Goal: Find specific page/section: Find specific page/section

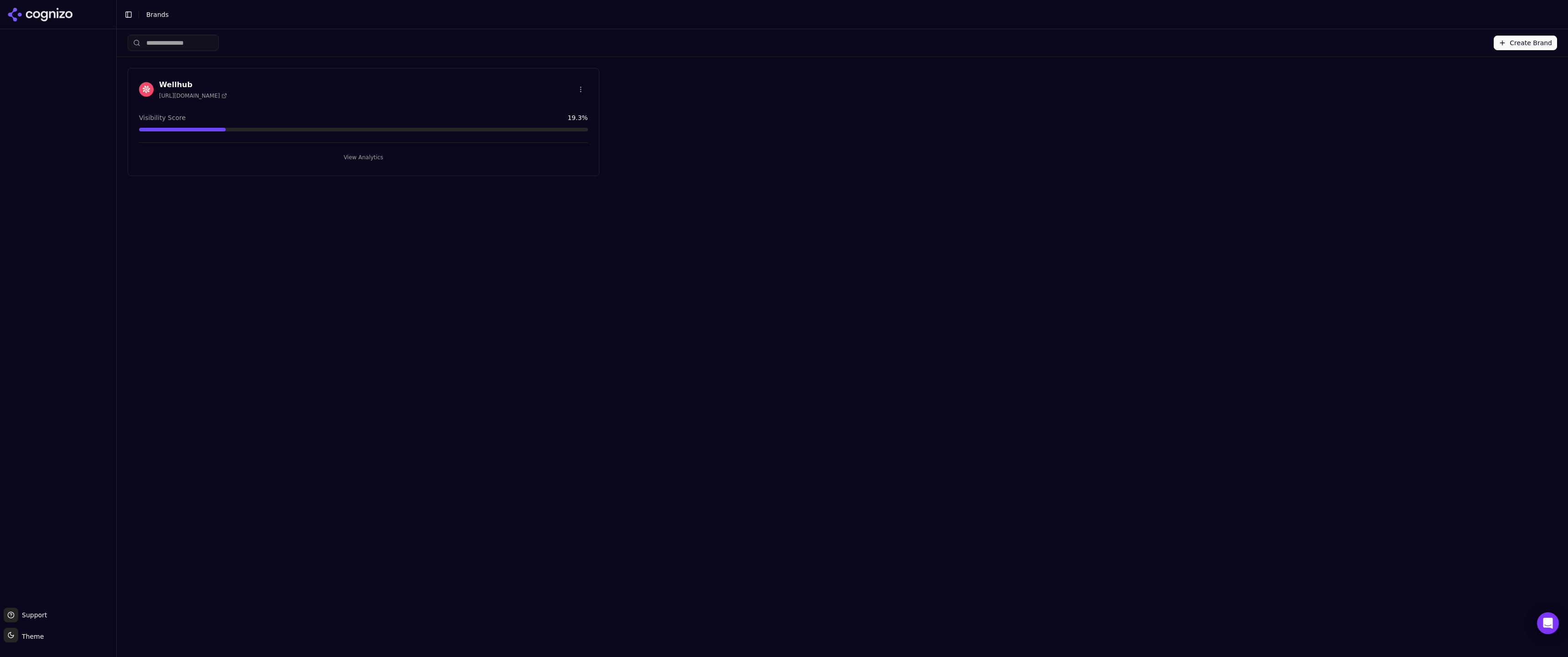
click at [174, 80] on h3 "Wellhub" at bounding box center [193, 85] width 68 height 11
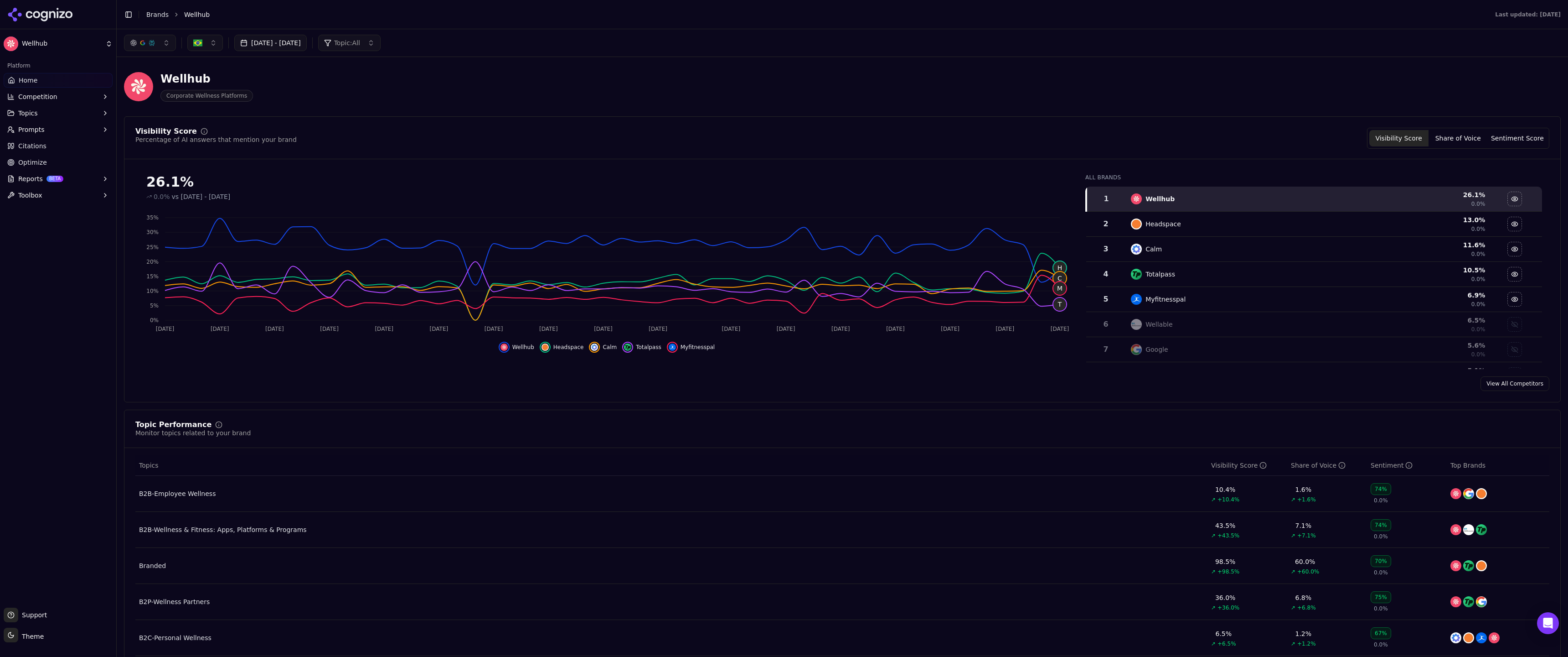
click at [34, 128] on span "Prompts" at bounding box center [32, 130] width 27 height 9
click at [548, 348] on img "Hide headspace data" at bounding box center [545, 347] width 7 height 7
click at [598, 347] on img "Hide calm data" at bounding box center [594, 347] width 7 height 7
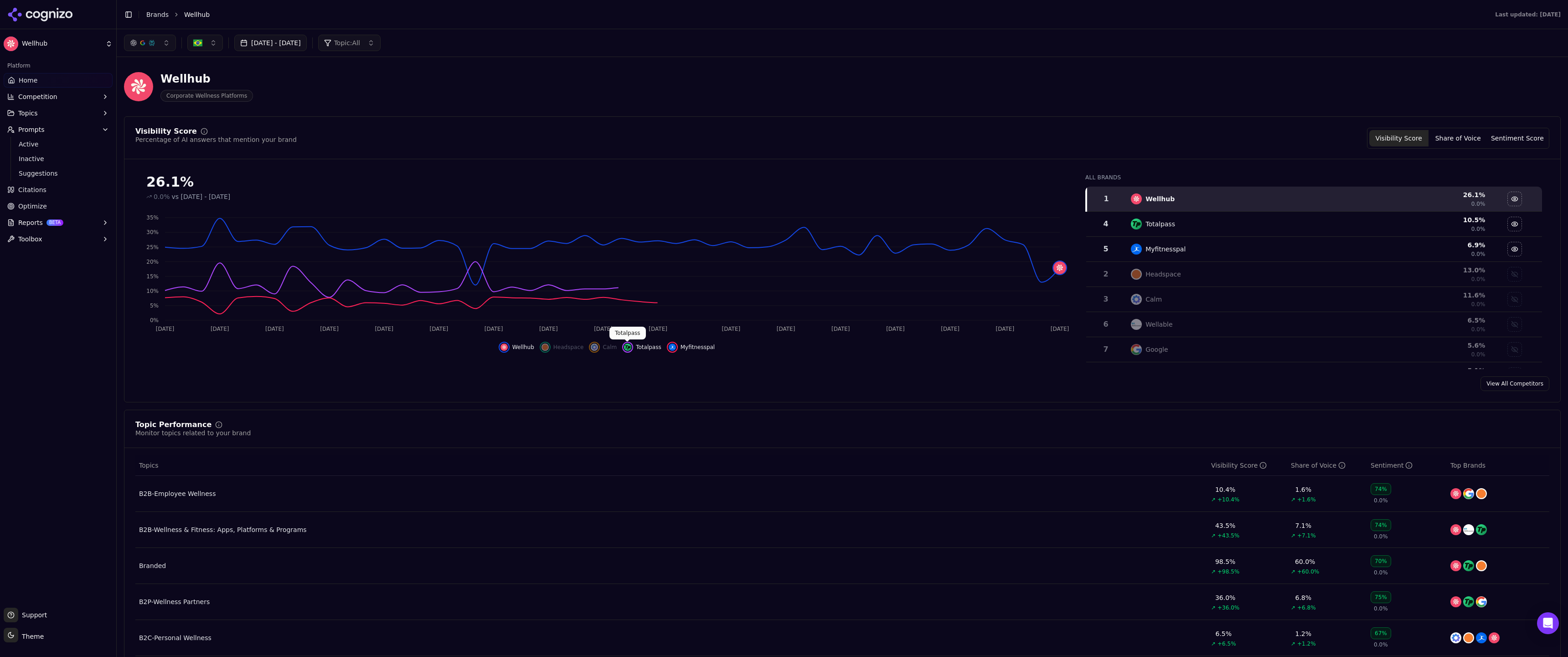
click at [625, 346] on img "Hide totalpass data" at bounding box center [628, 347] width 7 height 7
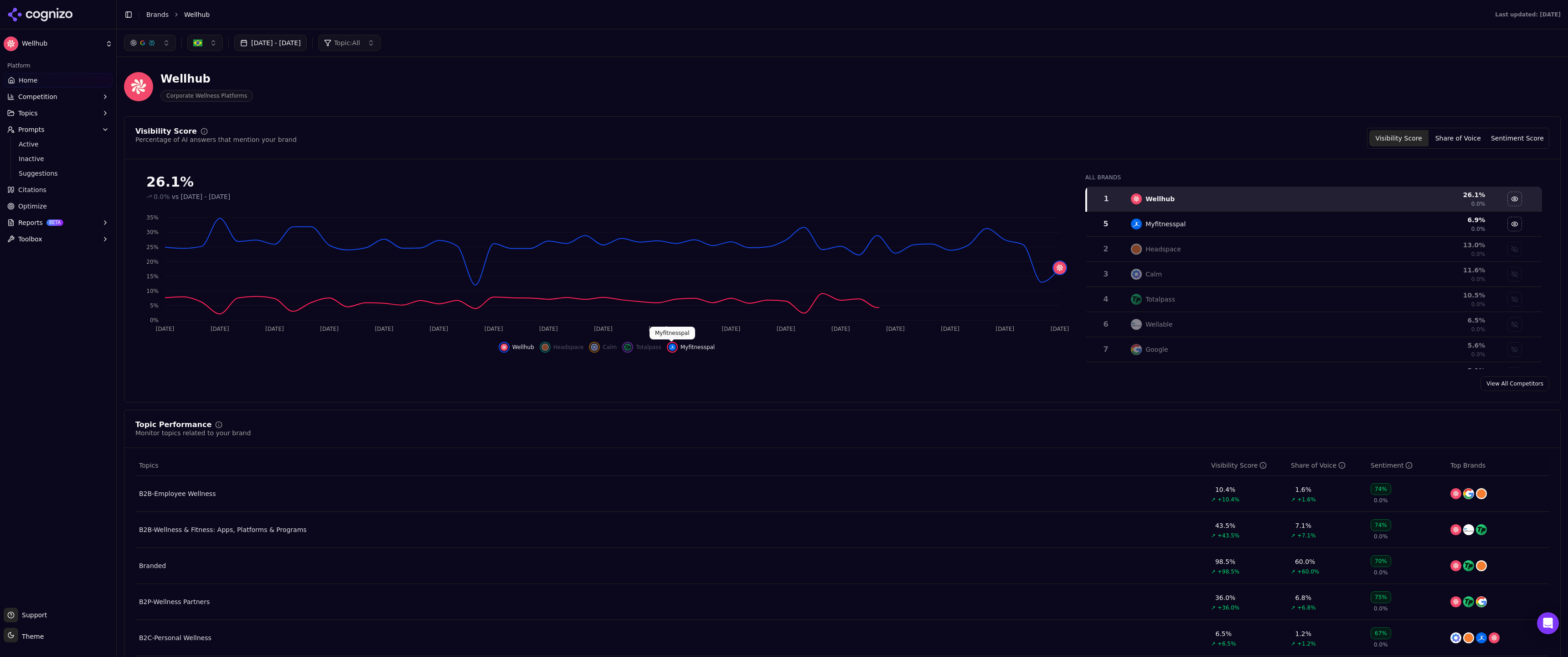
click at [671, 347] on img "Hide myfitnesspal data" at bounding box center [672, 347] width 7 height 7
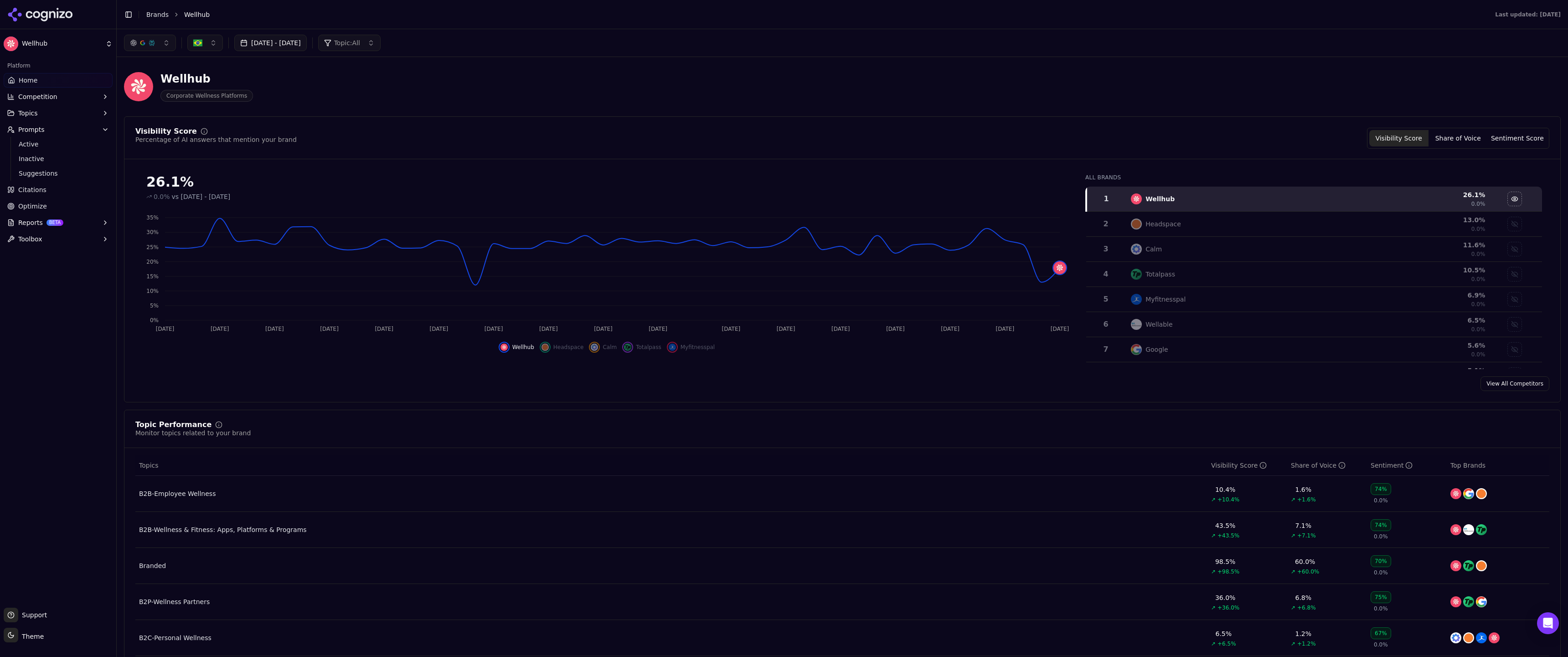
click at [274, 532] on div "B2B-Wellness & Fitness: Apps, Platforms & Programs" at bounding box center [223, 530] width 168 height 9
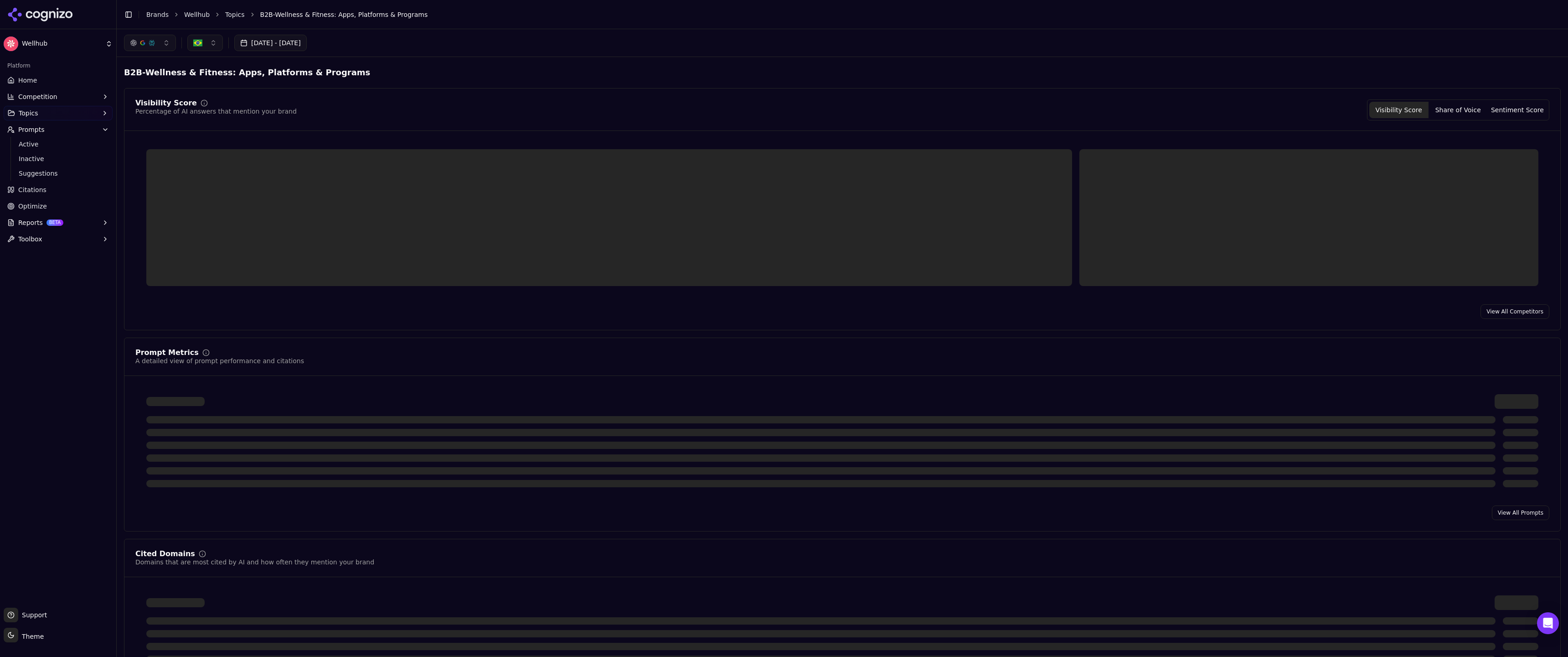
click at [307, 44] on button "Jul 01, 2025 - Sep 18, 2025" at bounding box center [271, 43] width 72 height 17
click at [447, 91] on button "Go to the Next Month" at bounding box center [445, 92] width 15 height 15
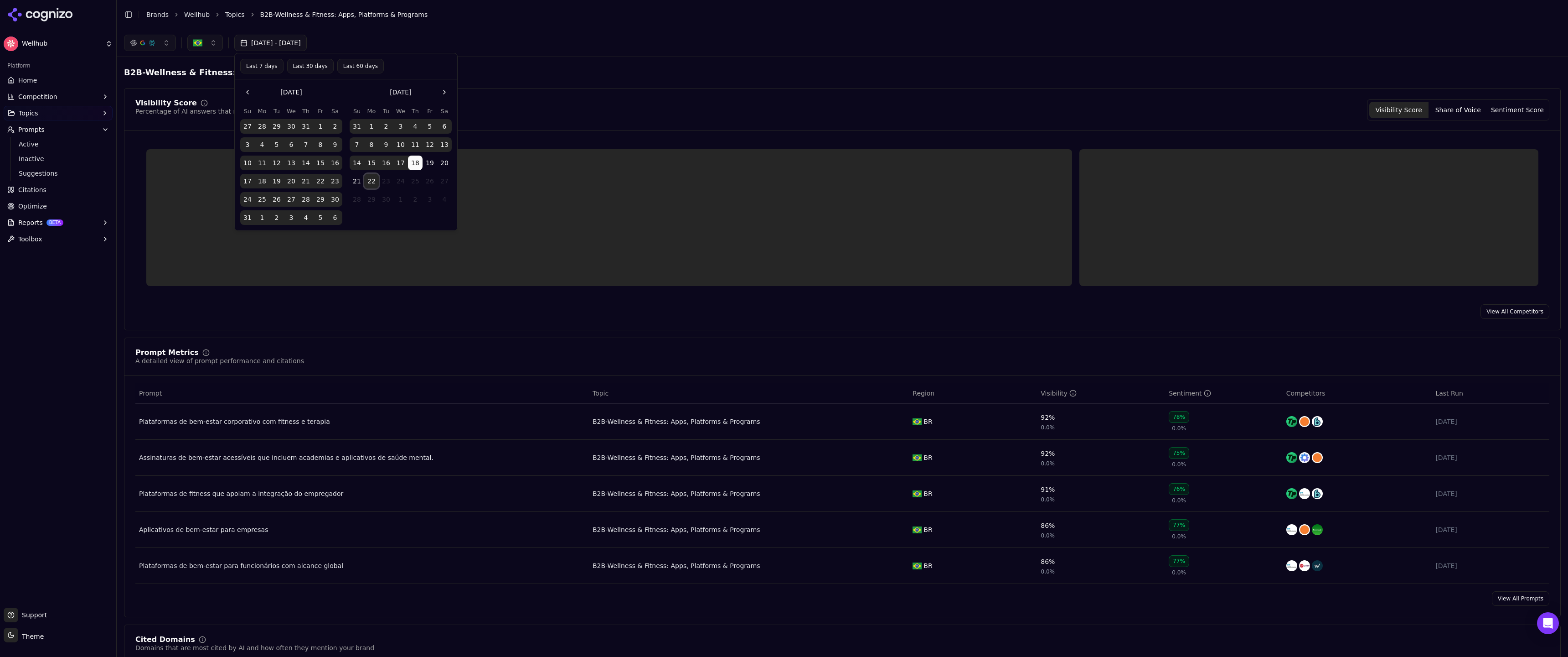
click at [373, 180] on button "22" at bounding box center [372, 181] width 15 height 15
click at [372, 244] on button "Confirm Date Selection" at bounding box center [346, 244] width 211 height 15
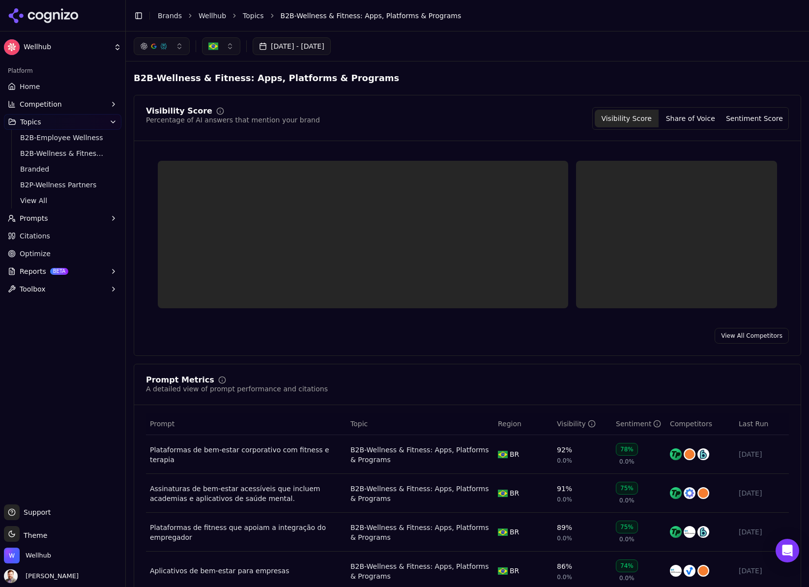
click at [231, 49] on button "button" at bounding box center [221, 46] width 38 height 18
click at [299, 87] on div "United States" at bounding box center [271, 85] width 133 height 16
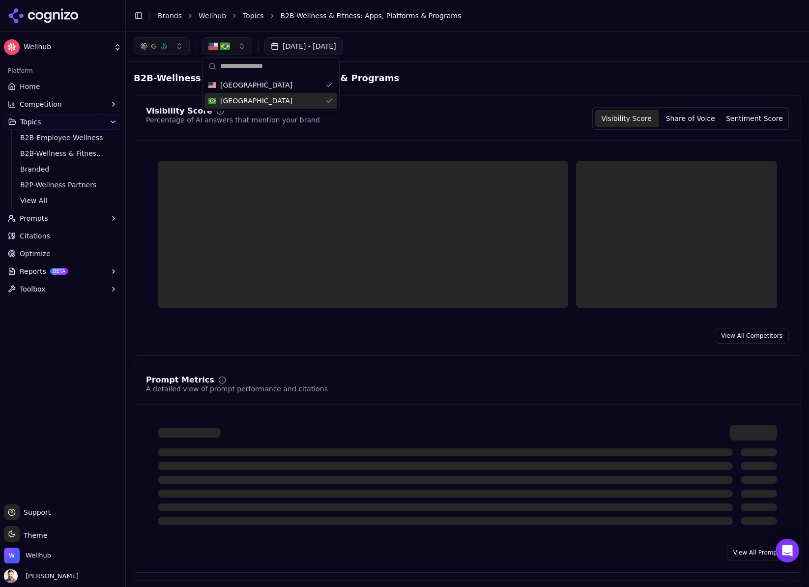
click at [291, 96] on div "Brazil" at bounding box center [271, 101] width 133 height 16
click at [457, 48] on div "[DATE] - [DATE]" at bounding box center [468, 46] width 668 height 18
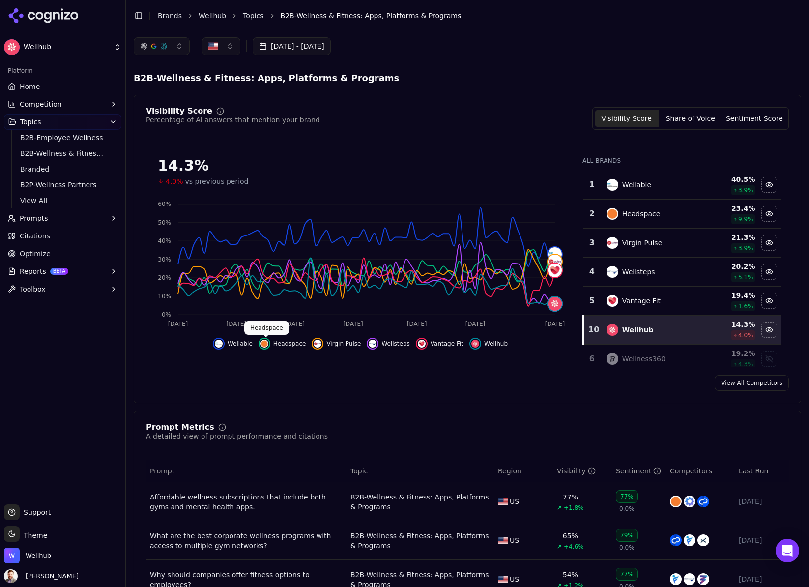
click at [266, 344] on img "Hide headspace data" at bounding box center [265, 344] width 8 height 8
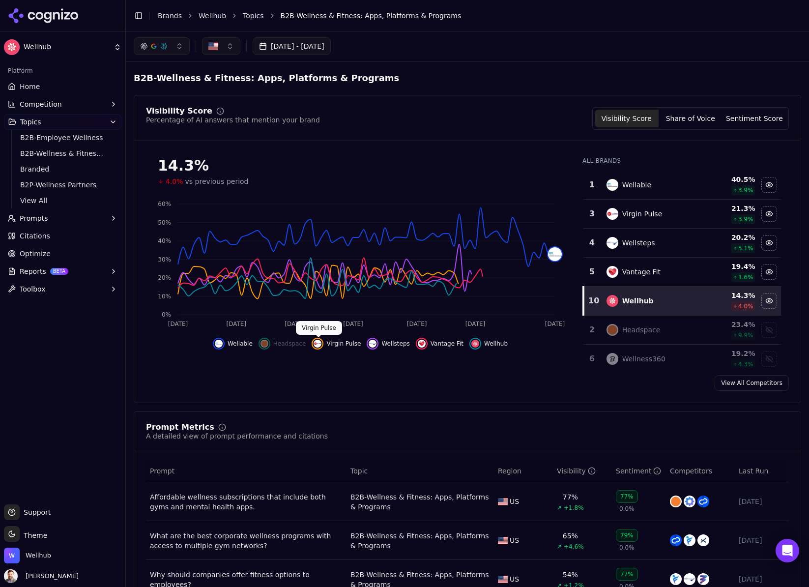
click at [322, 343] on img "Hide virgin pulse data" at bounding box center [318, 344] width 8 height 8
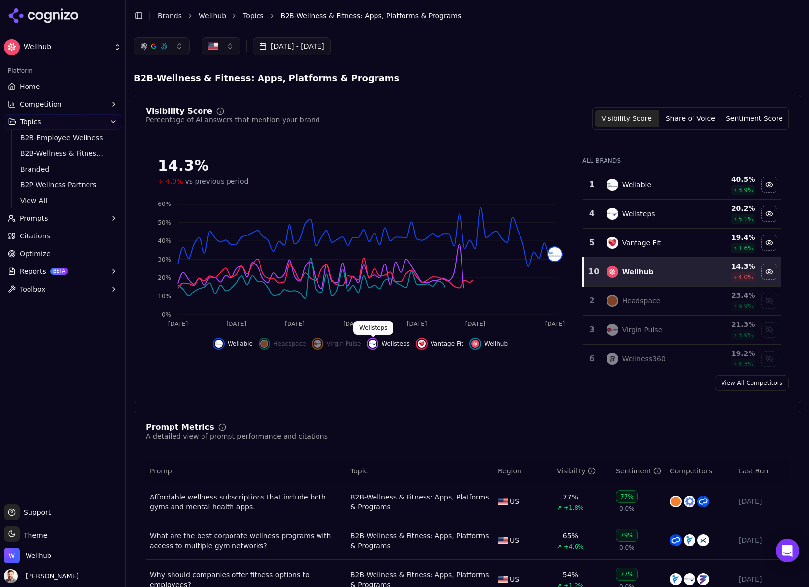
click at [375, 343] on img "Hide wellsteps data" at bounding box center [373, 344] width 8 height 8
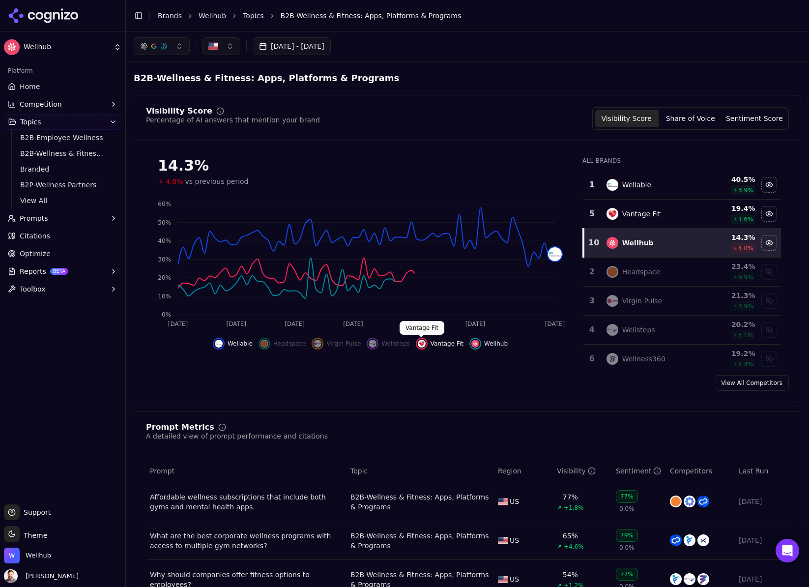
click at [423, 343] on img "Hide vantage fit data" at bounding box center [422, 344] width 8 height 8
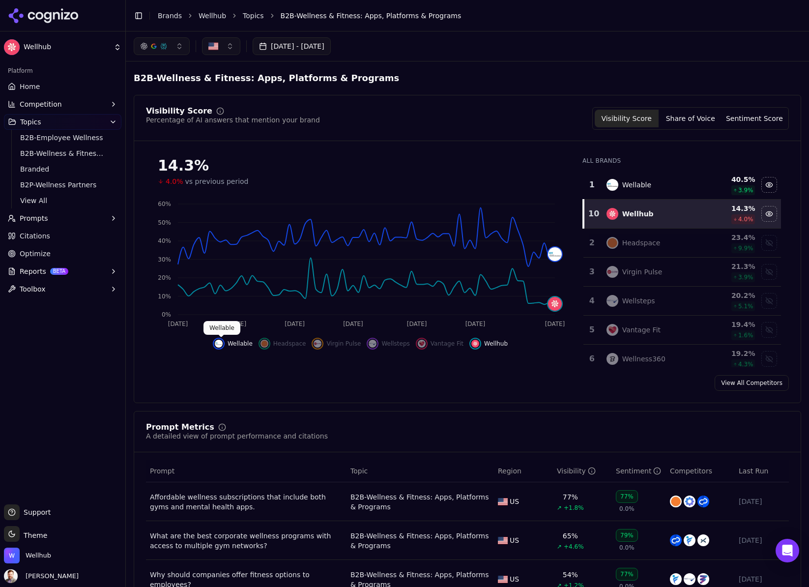
click at [221, 345] on img "Hide wellable data" at bounding box center [219, 344] width 8 height 8
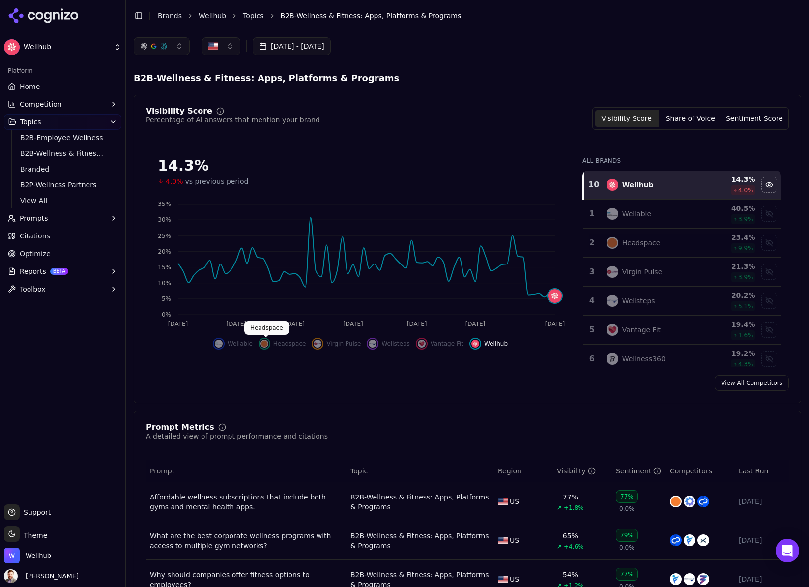
click at [268, 344] on img "Show headspace data" at bounding box center [265, 344] width 8 height 8
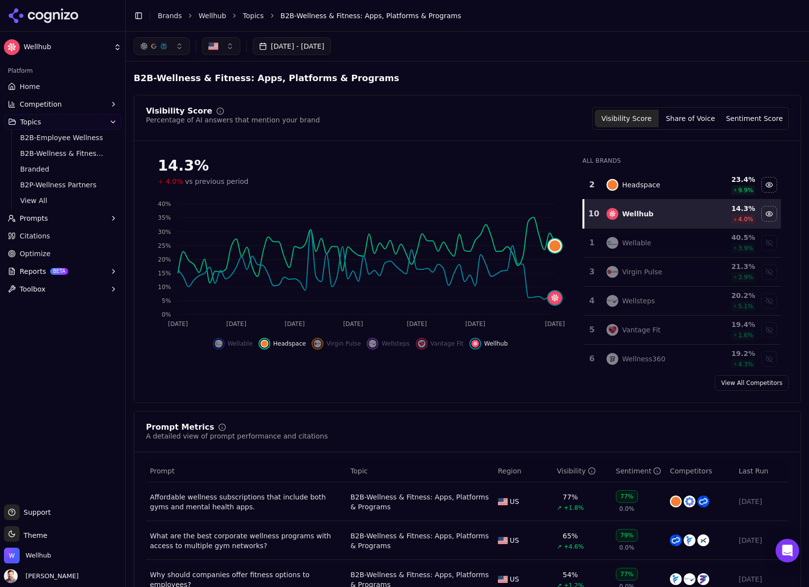
click at [268, 344] on img "Hide headspace data" at bounding box center [265, 344] width 8 height 8
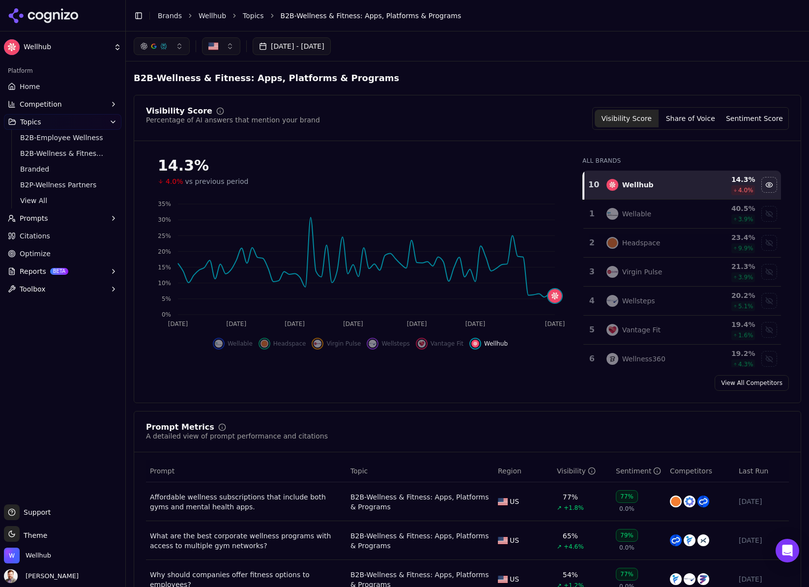
click at [228, 46] on button "button" at bounding box center [221, 46] width 38 height 18
click at [237, 104] on span "Brazil" at bounding box center [256, 101] width 72 height 10
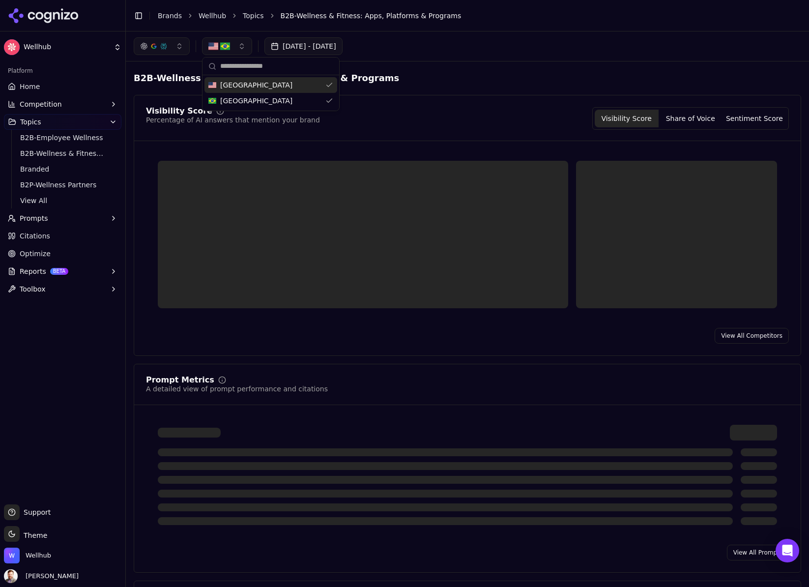
click at [237, 53] on button "button" at bounding box center [227, 46] width 50 height 18
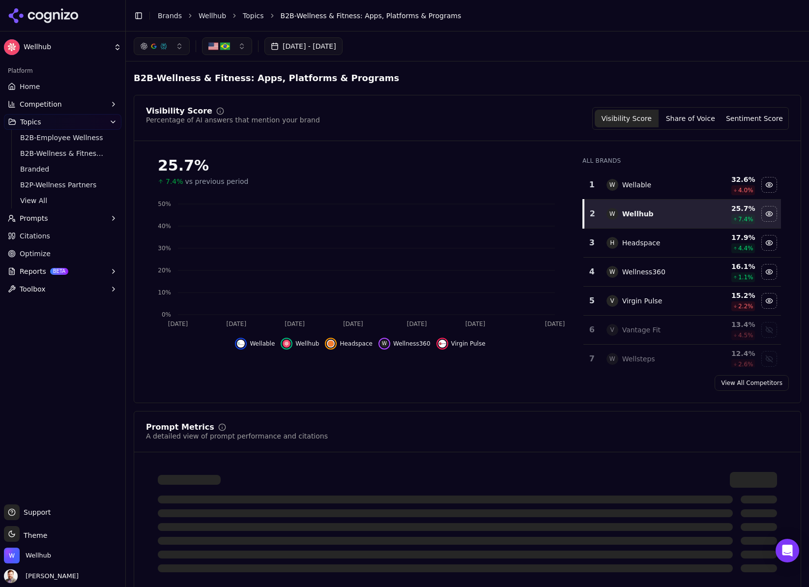
click at [239, 45] on button "button" at bounding box center [227, 46] width 50 height 18
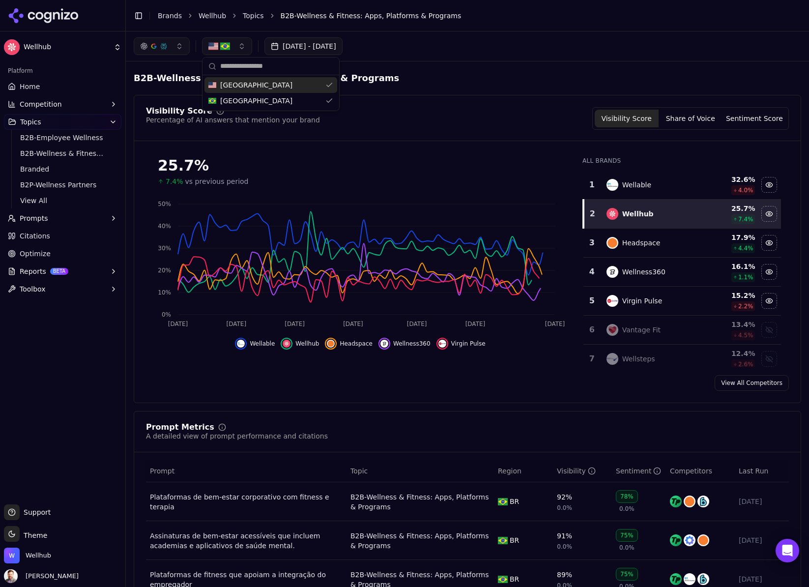
click at [328, 86] on div "United States" at bounding box center [271, 85] width 133 height 16
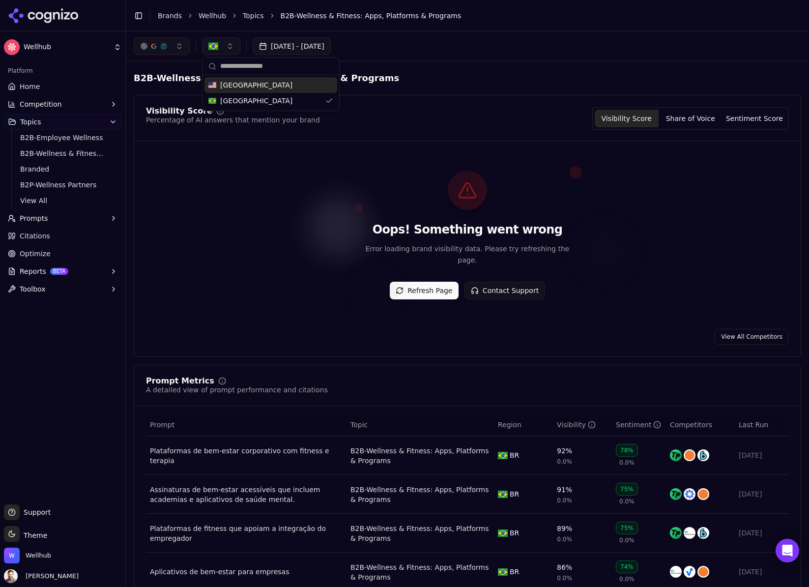
click at [253, 84] on span "United States" at bounding box center [256, 85] width 72 height 10
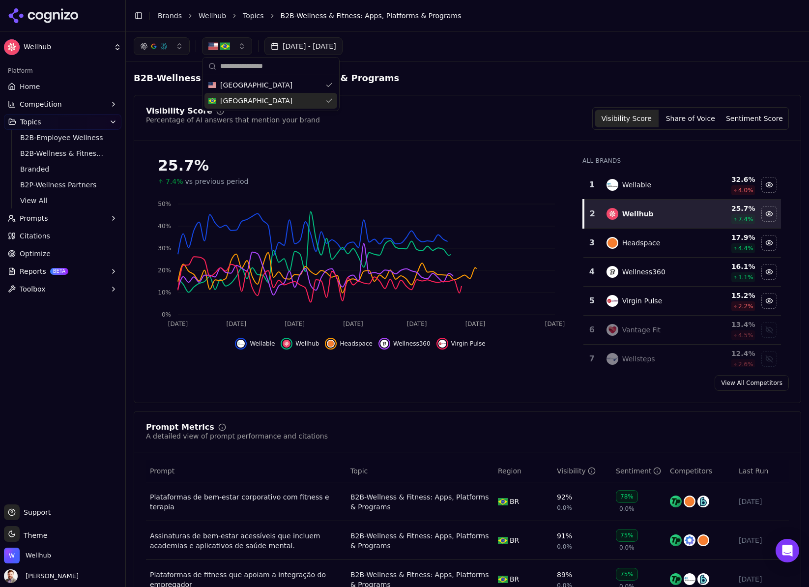
click at [291, 100] on div "Brazil" at bounding box center [271, 101] width 133 height 16
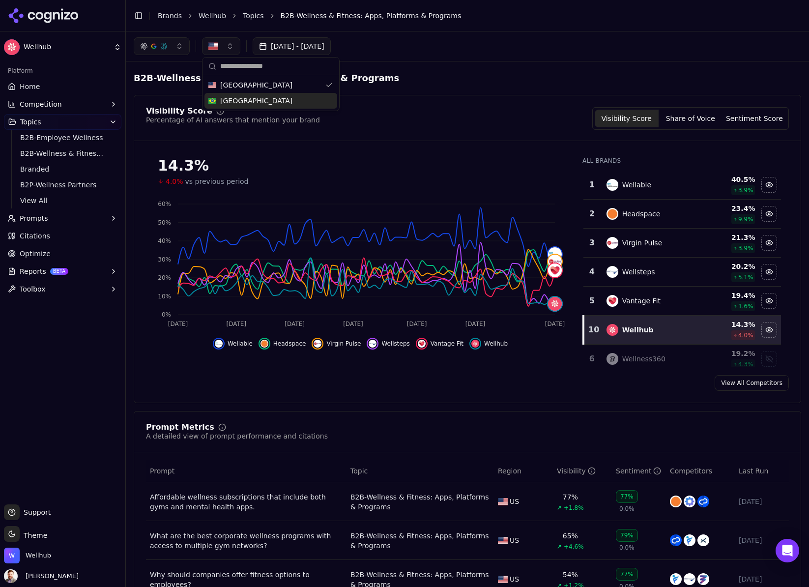
click at [175, 47] on button "button" at bounding box center [162, 46] width 56 height 18
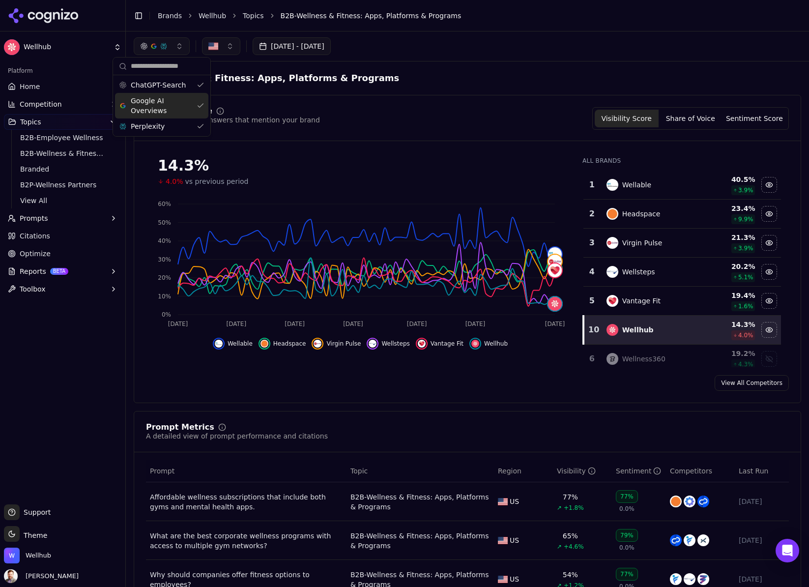
click at [159, 105] on span "Google AI Overviews" at bounding box center [162, 106] width 62 height 20
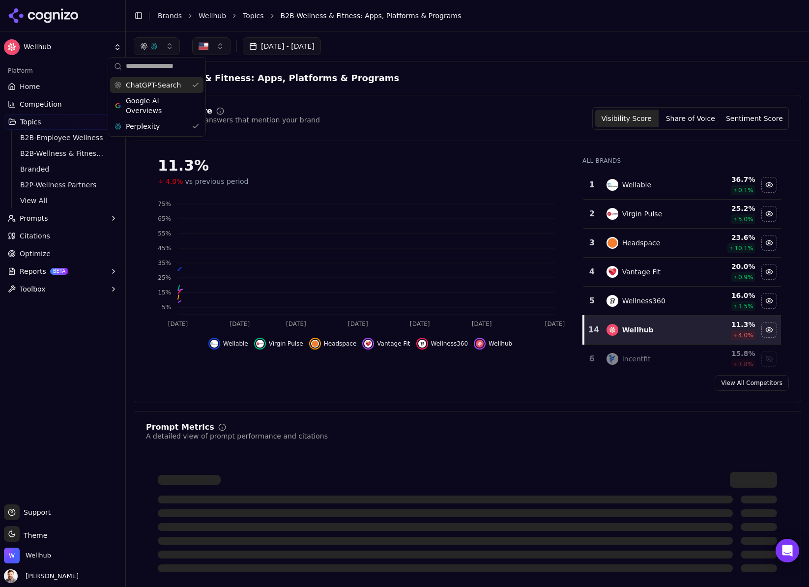
click at [171, 46] on button "button" at bounding box center [157, 46] width 46 height 18
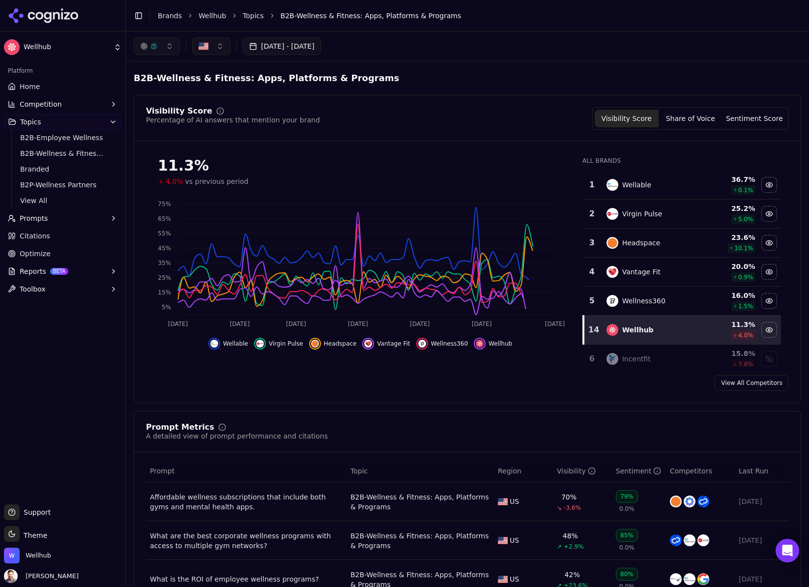
click at [169, 44] on button "button" at bounding box center [157, 46] width 46 height 18
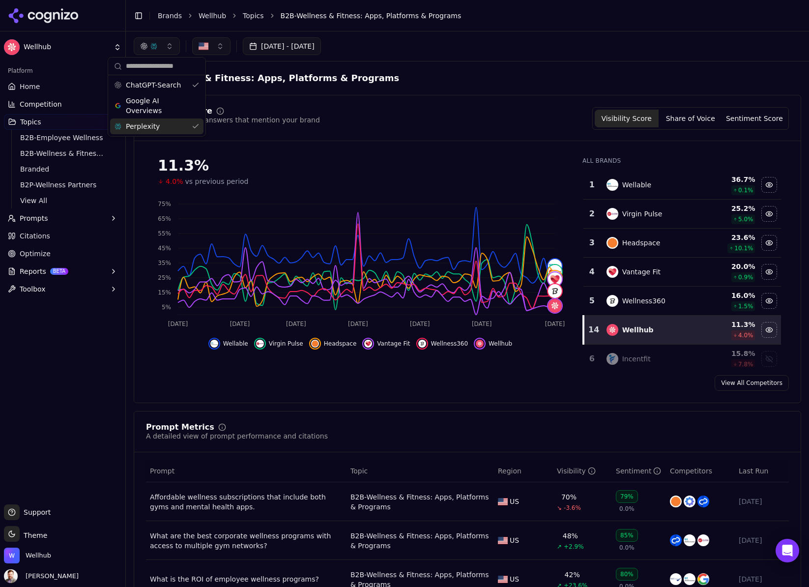
click at [143, 124] on span "Perplexity" at bounding box center [143, 126] width 34 height 10
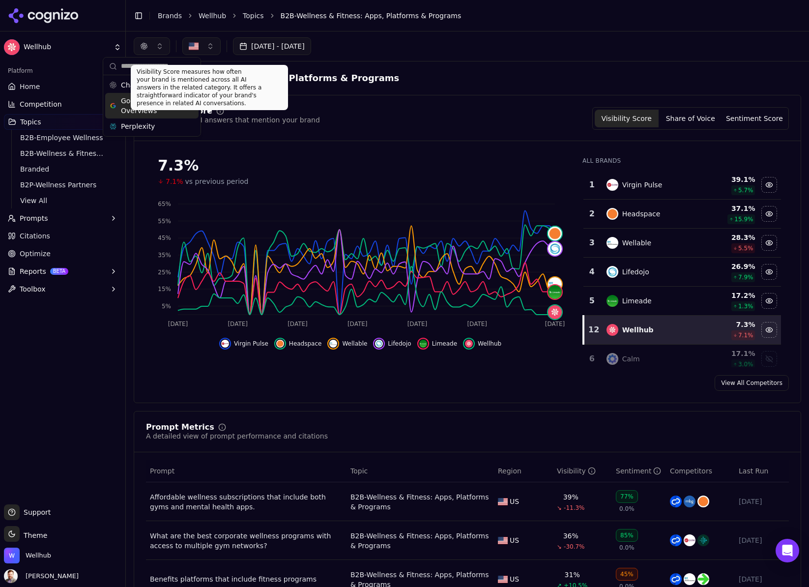
click at [169, 104] on span "Google AI Overviews" at bounding box center [152, 106] width 62 height 20
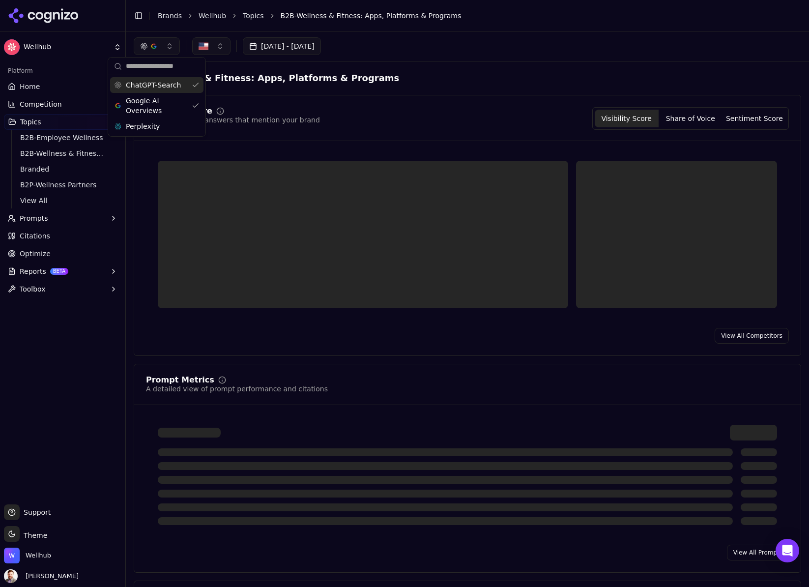
click at [196, 85] on div "ChatGPT-Search" at bounding box center [156, 85] width 93 height 16
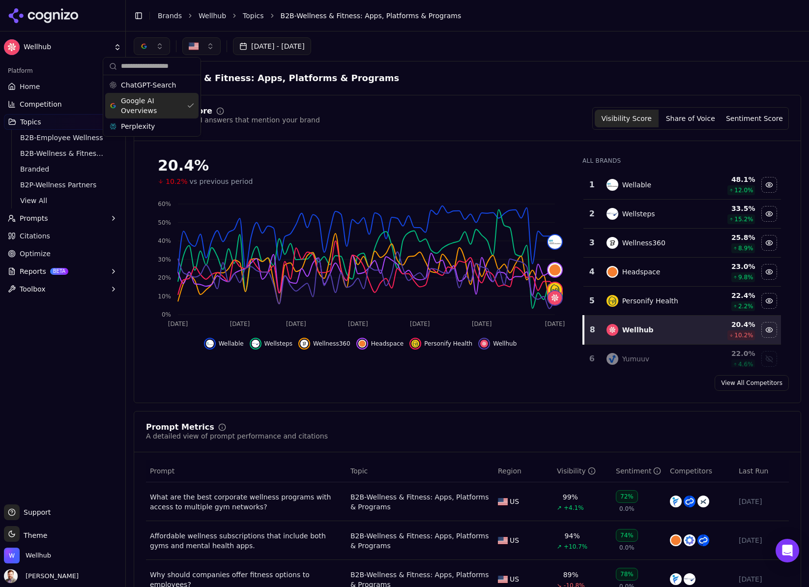
click at [190, 107] on div "Google AI Overviews" at bounding box center [151, 106] width 93 height 26
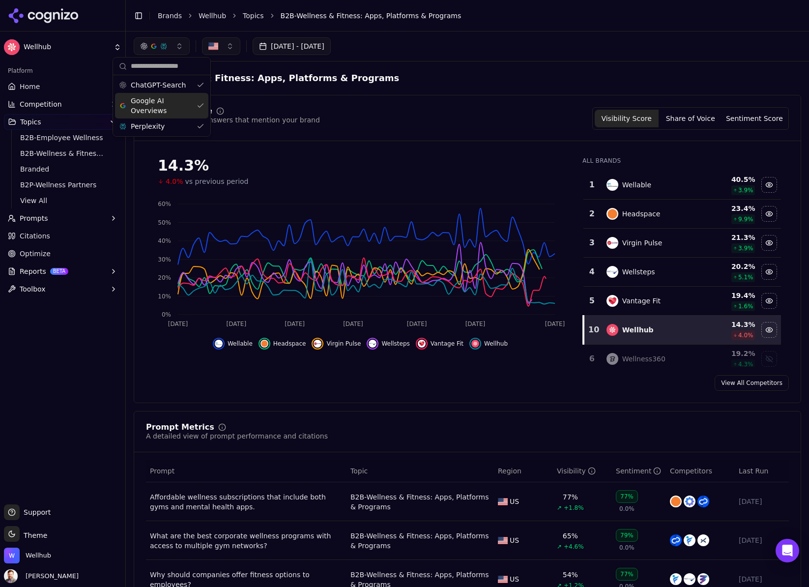
click at [196, 102] on div "Google AI Overviews" at bounding box center [161, 106] width 93 height 26
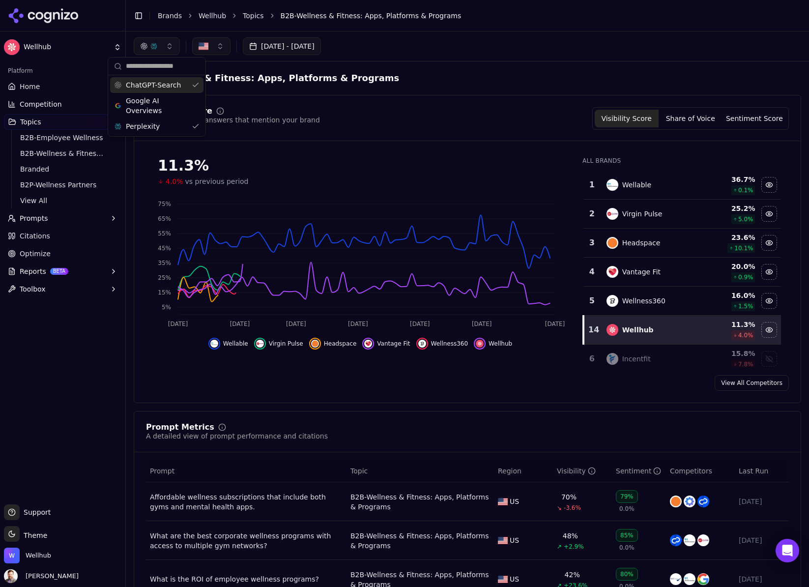
click at [200, 89] on div "ChatGPT-Search" at bounding box center [156, 85] width 93 height 16
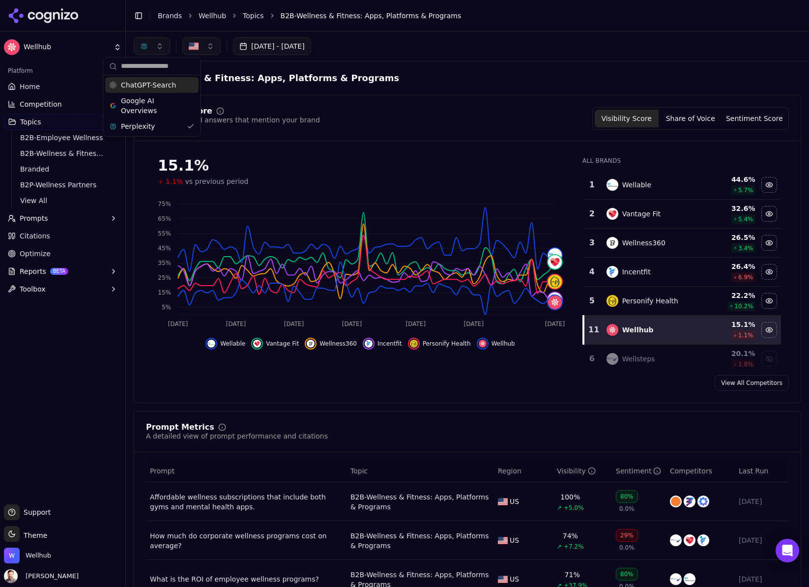
click at [697, 118] on button "Share of Voice" at bounding box center [691, 119] width 64 height 18
